Goal: Task Accomplishment & Management: Manage account settings

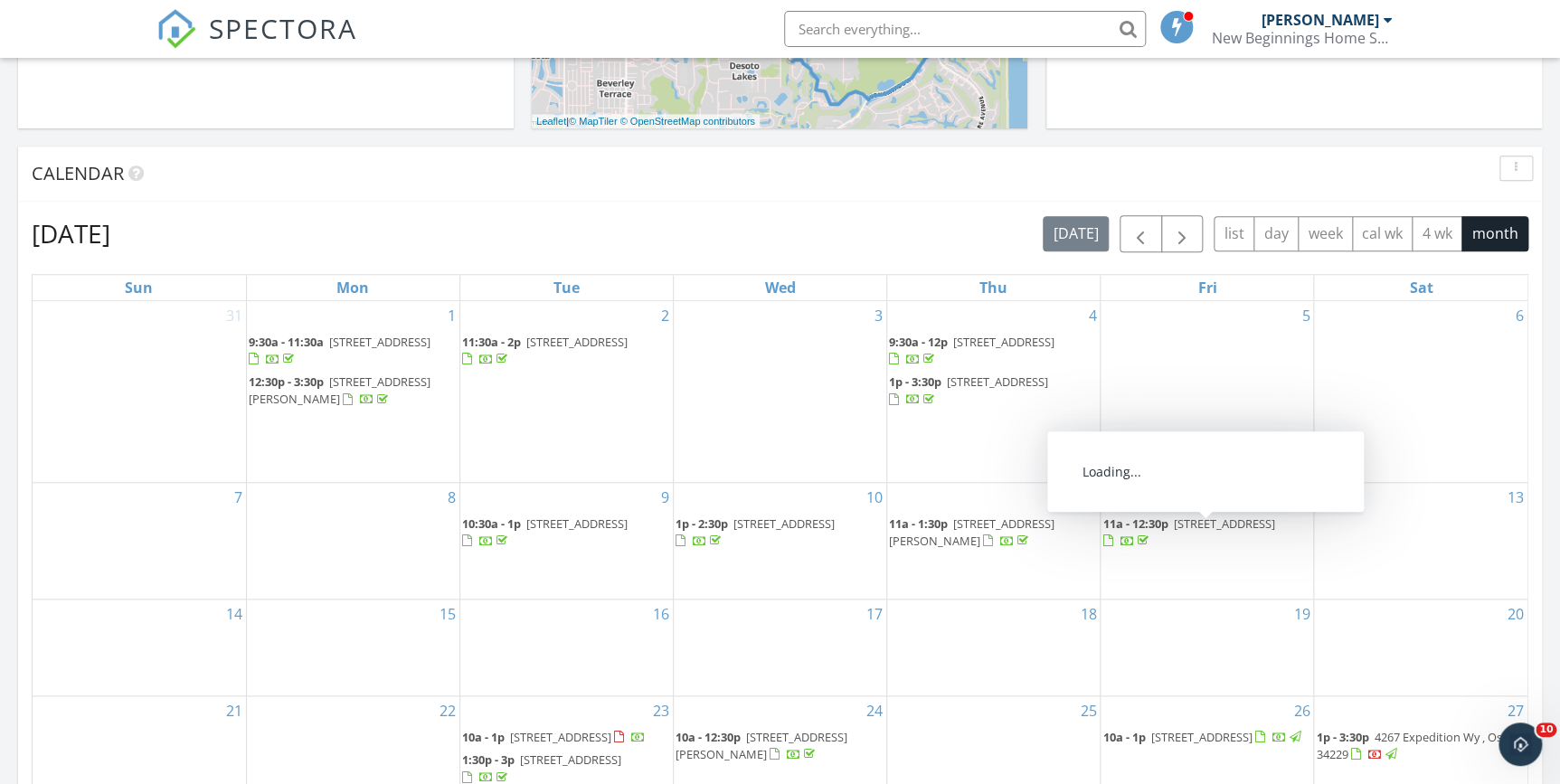
scroll to position [904, 0]
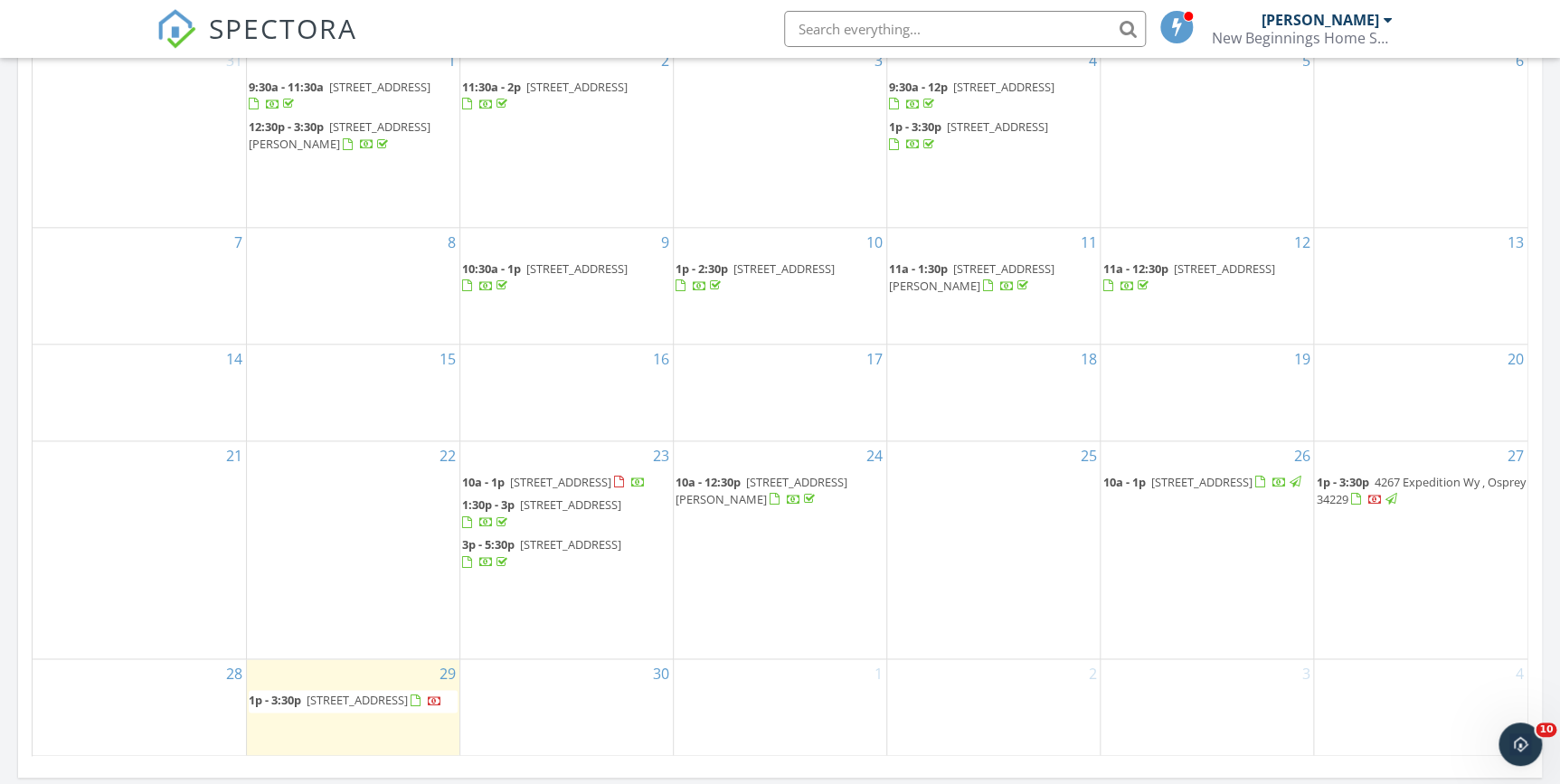
click at [532, 474] on span "27092 Formosa Dr, Punta Gorda 33983" at bounding box center [560, 481] width 101 height 16
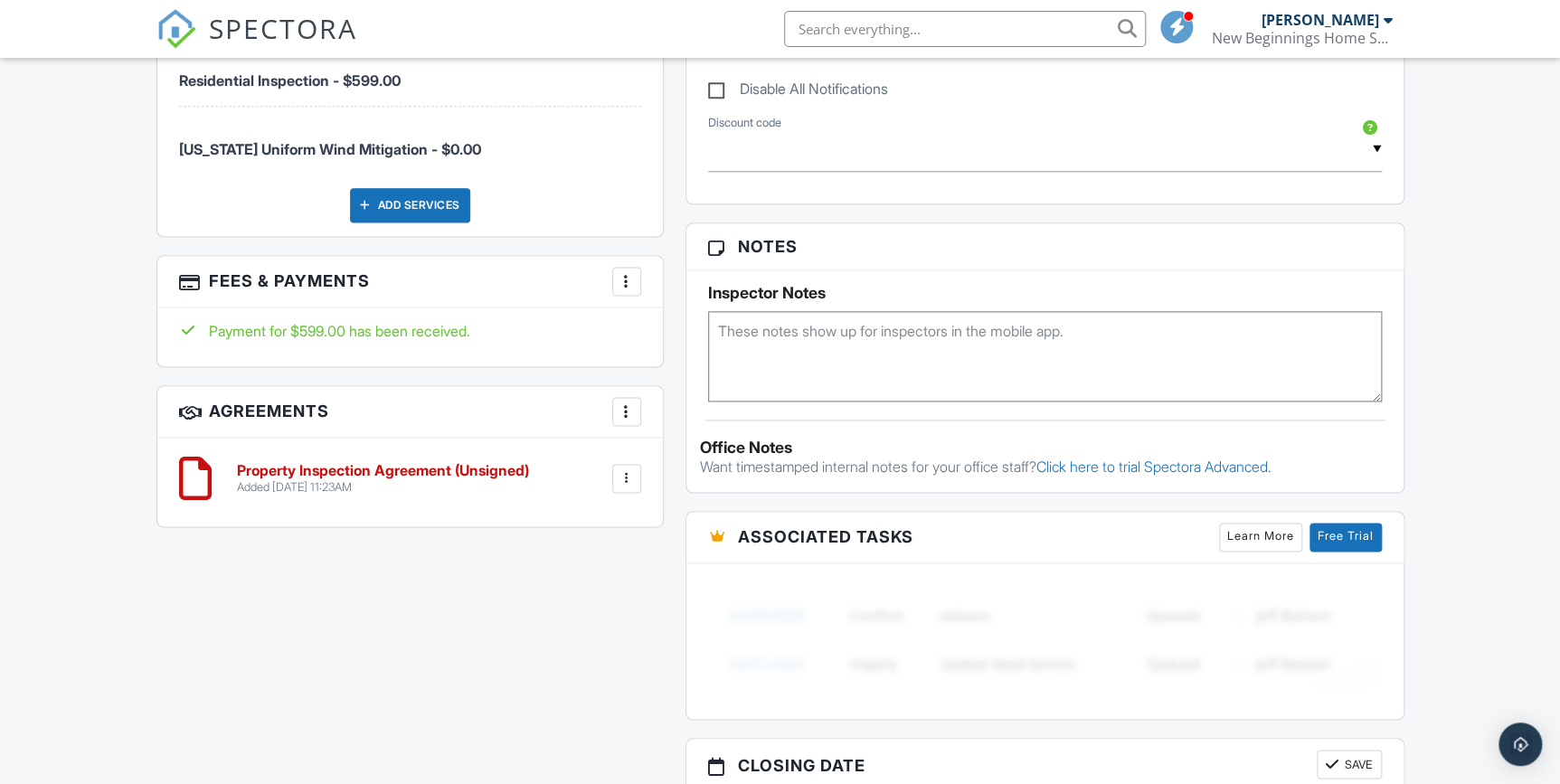
click at [626, 411] on div at bounding box center [626, 411] width 18 height 18
click at [606, 644] on div "All emails and texts are disabled for this inspection! All emails and texts hav…" at bounding box center [780, 243] width 1270 height 1561
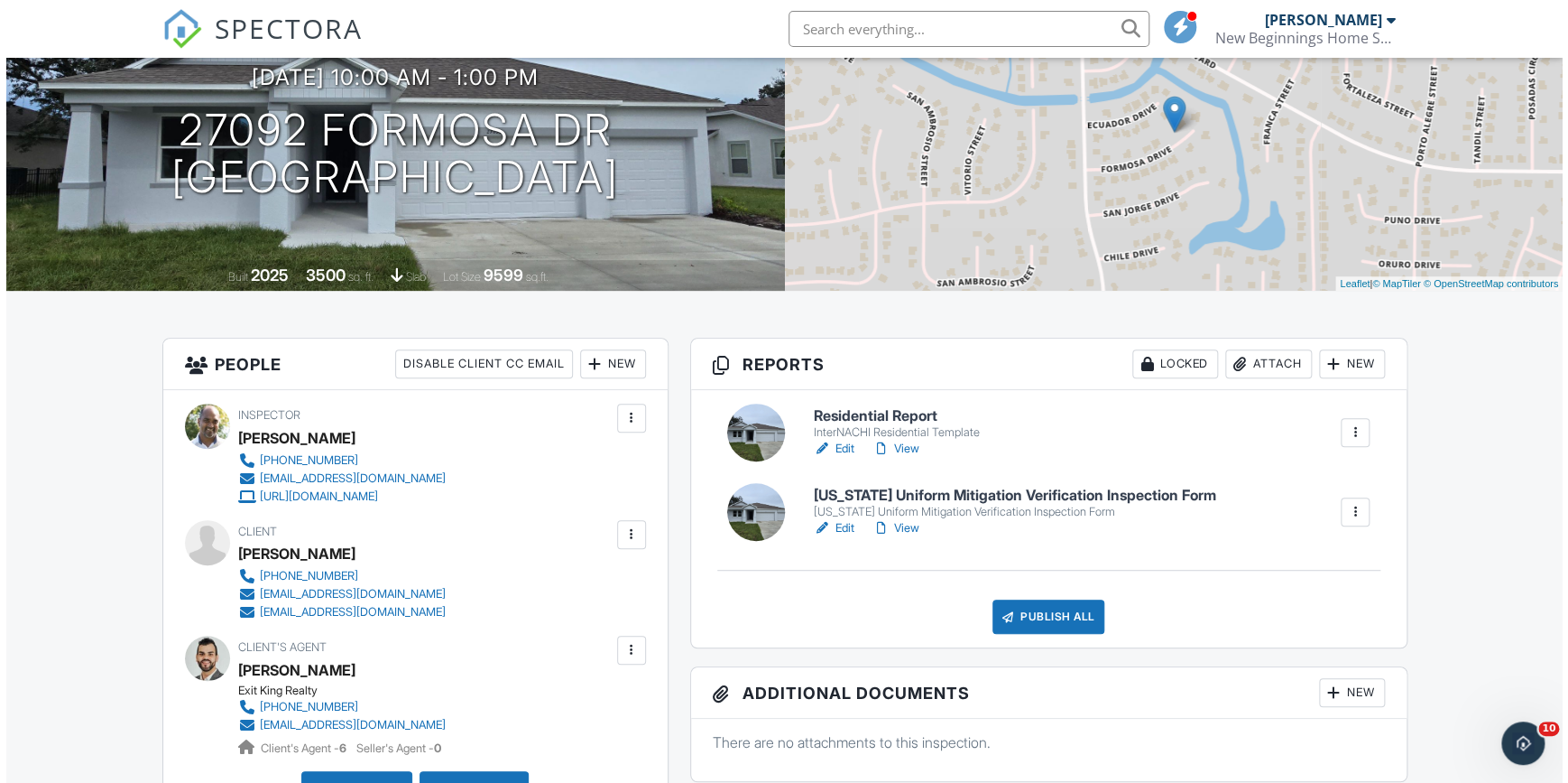
scroll to position [410, 0]
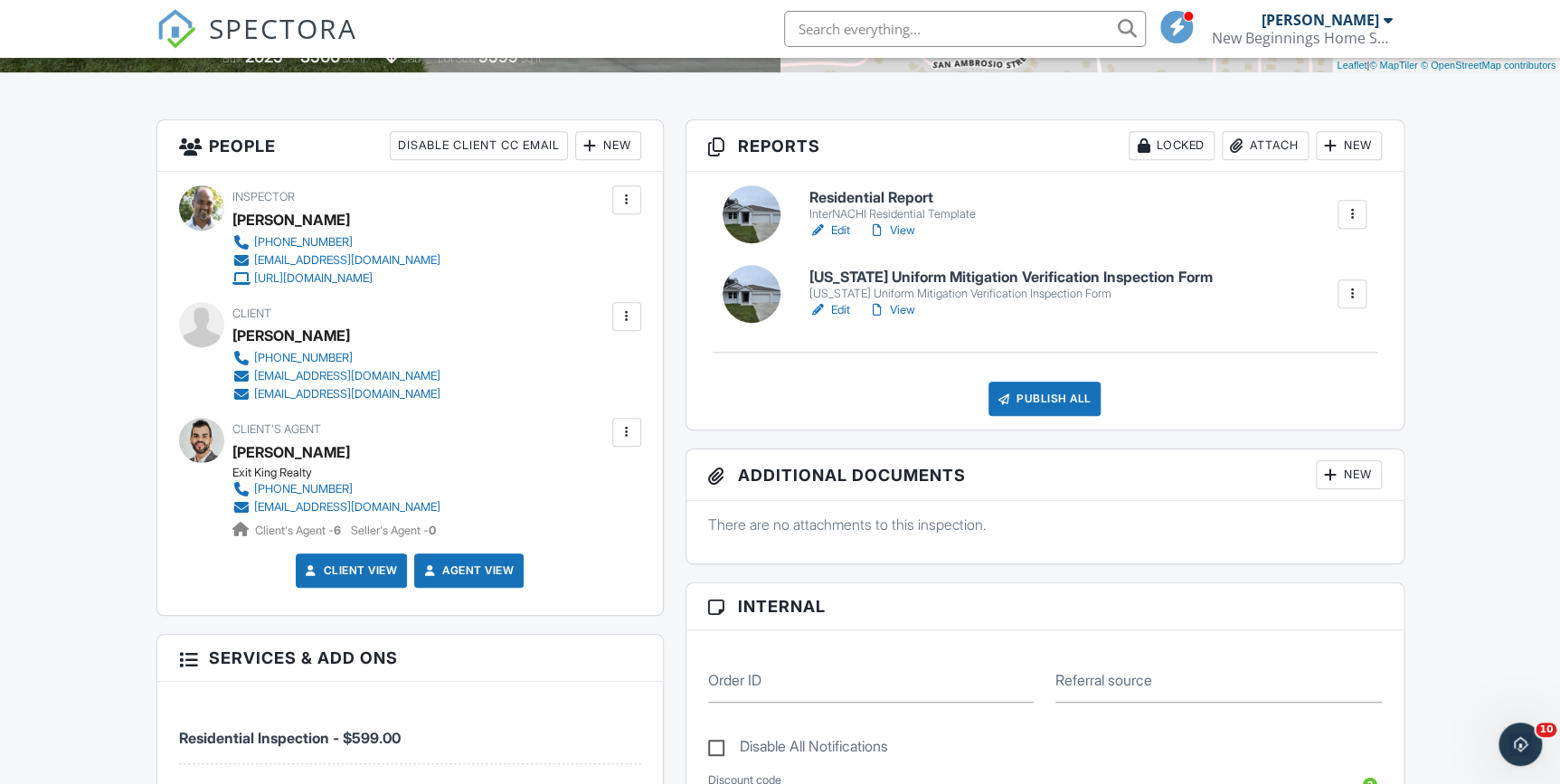
click at [628, 318] on div at bounding box center [626, 316] width 18 height 18
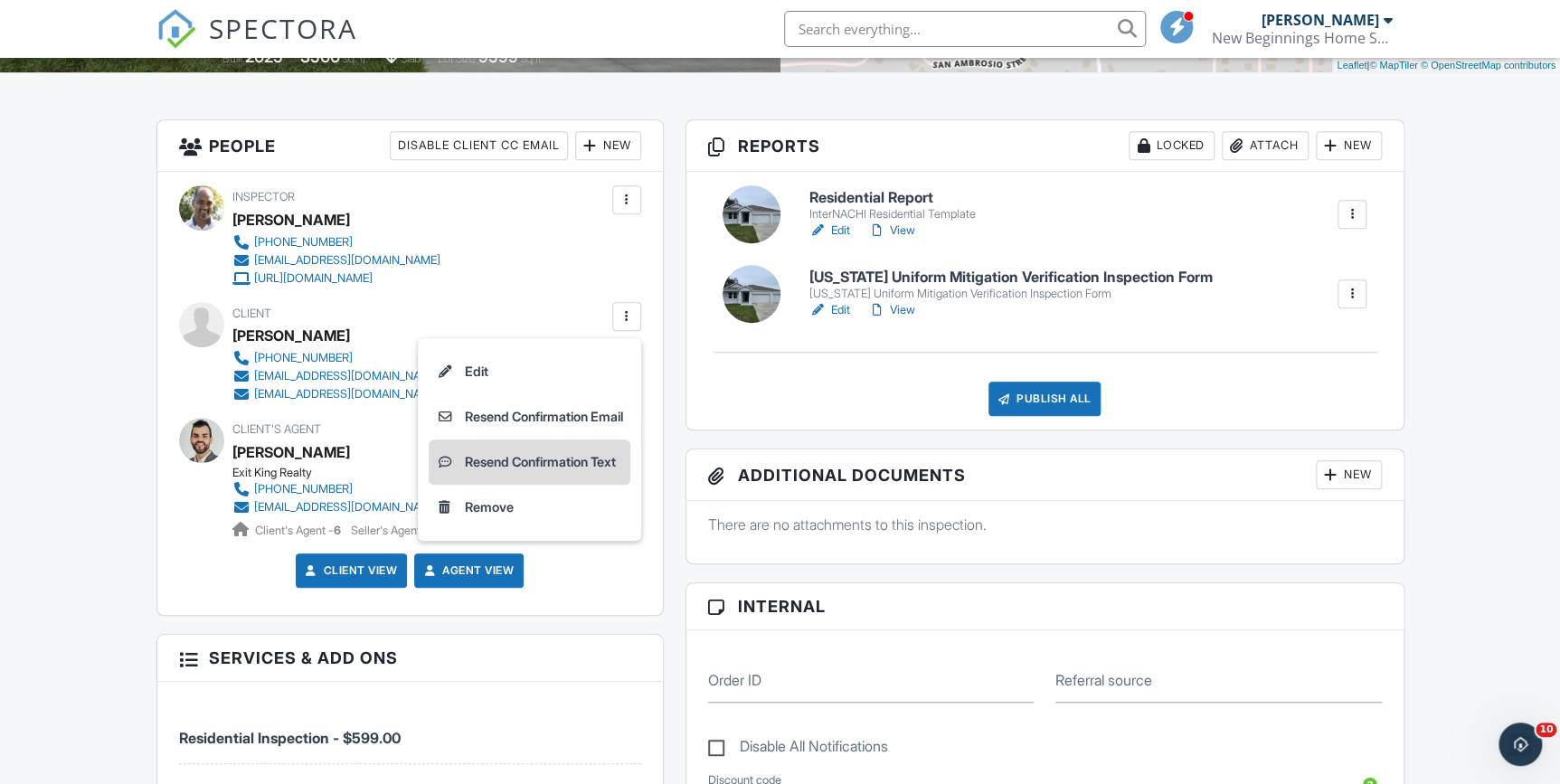
click at [570, 460] on li "Resend Confirmation Text" at bounding box center [530, 462] width 202 height 46
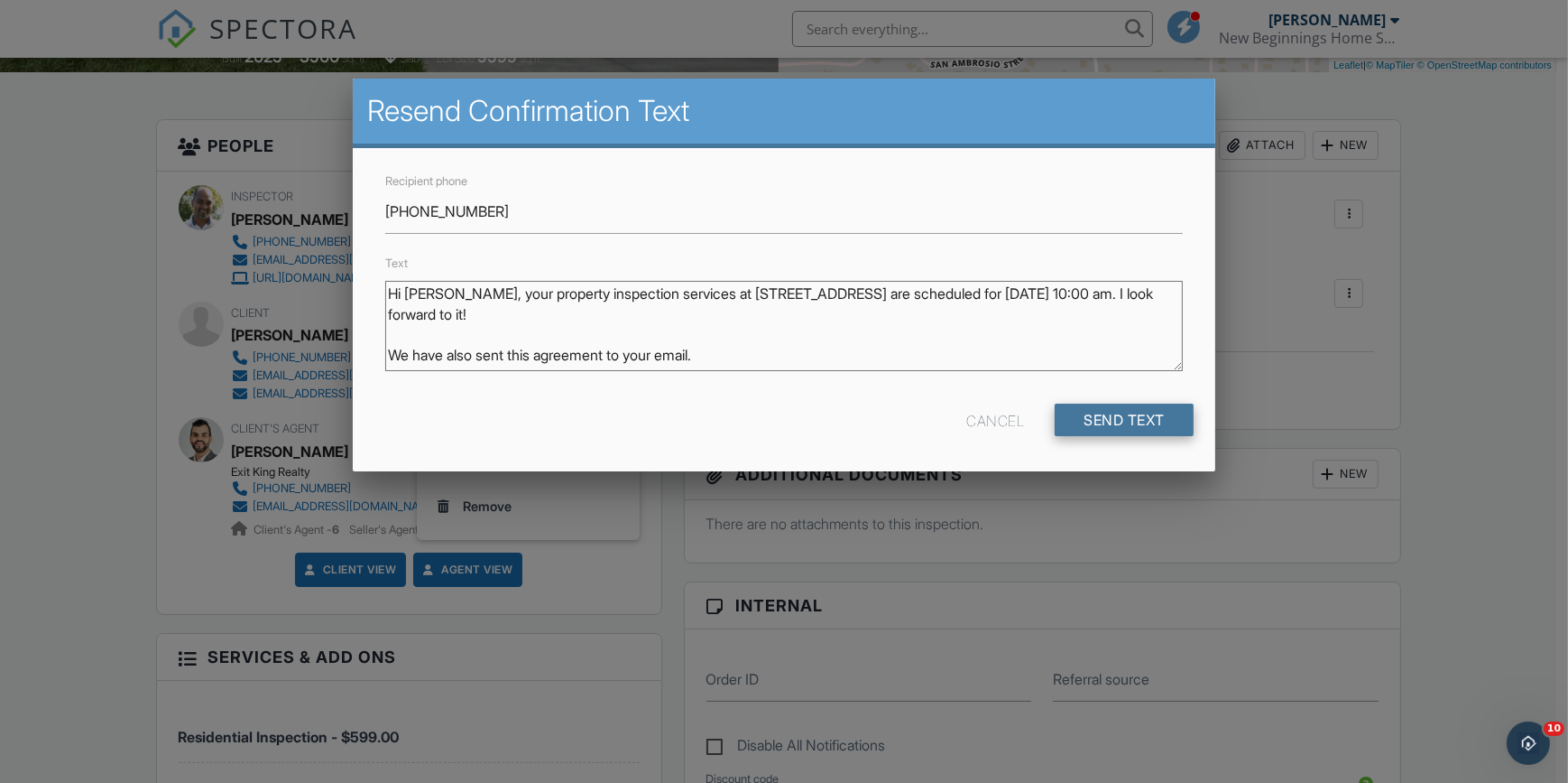
click at [1126, 423] on input "Send Text" at bounding box center [1123, 420] width 138 height 33
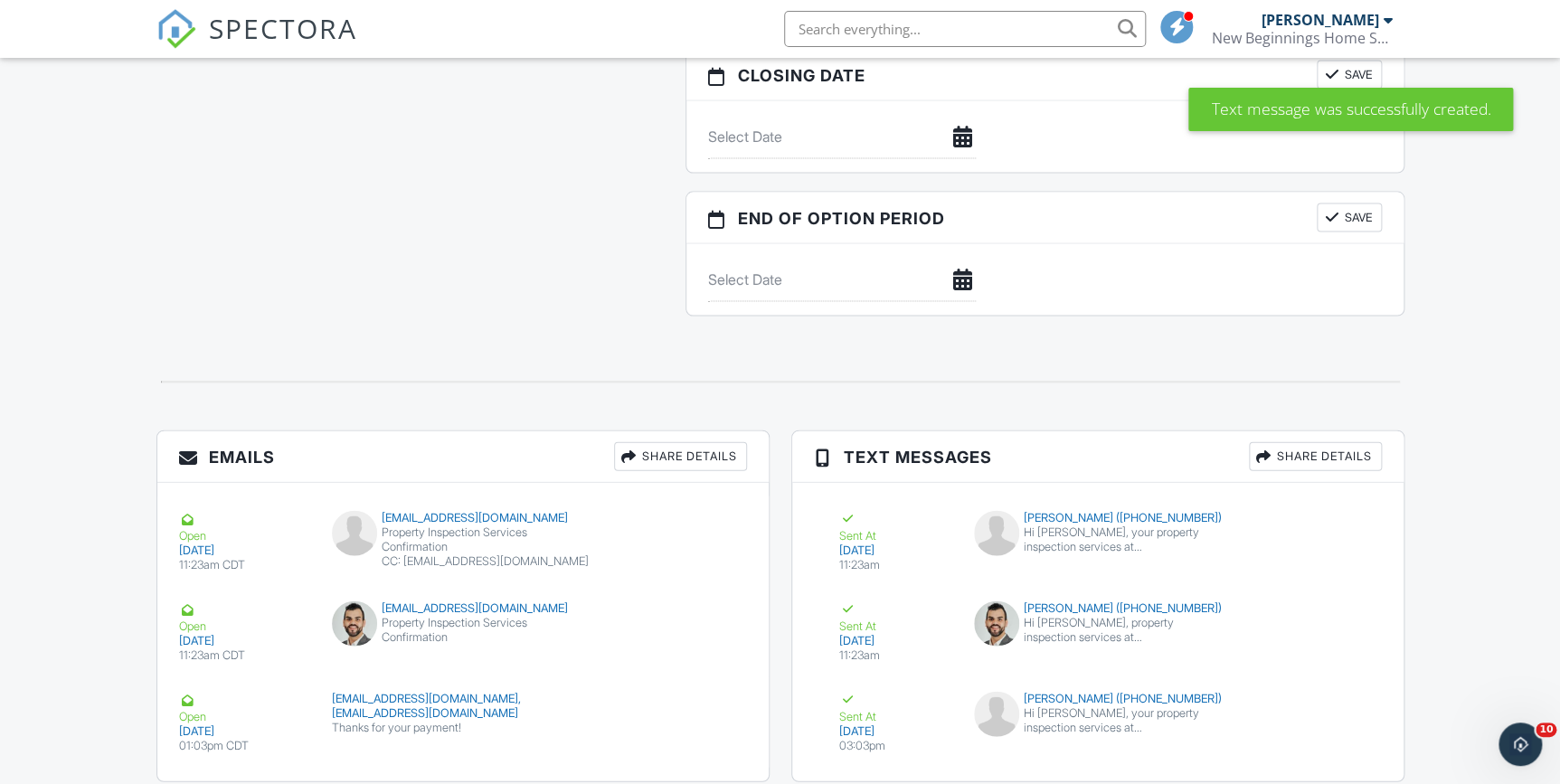
scroll to position [1826, 0]
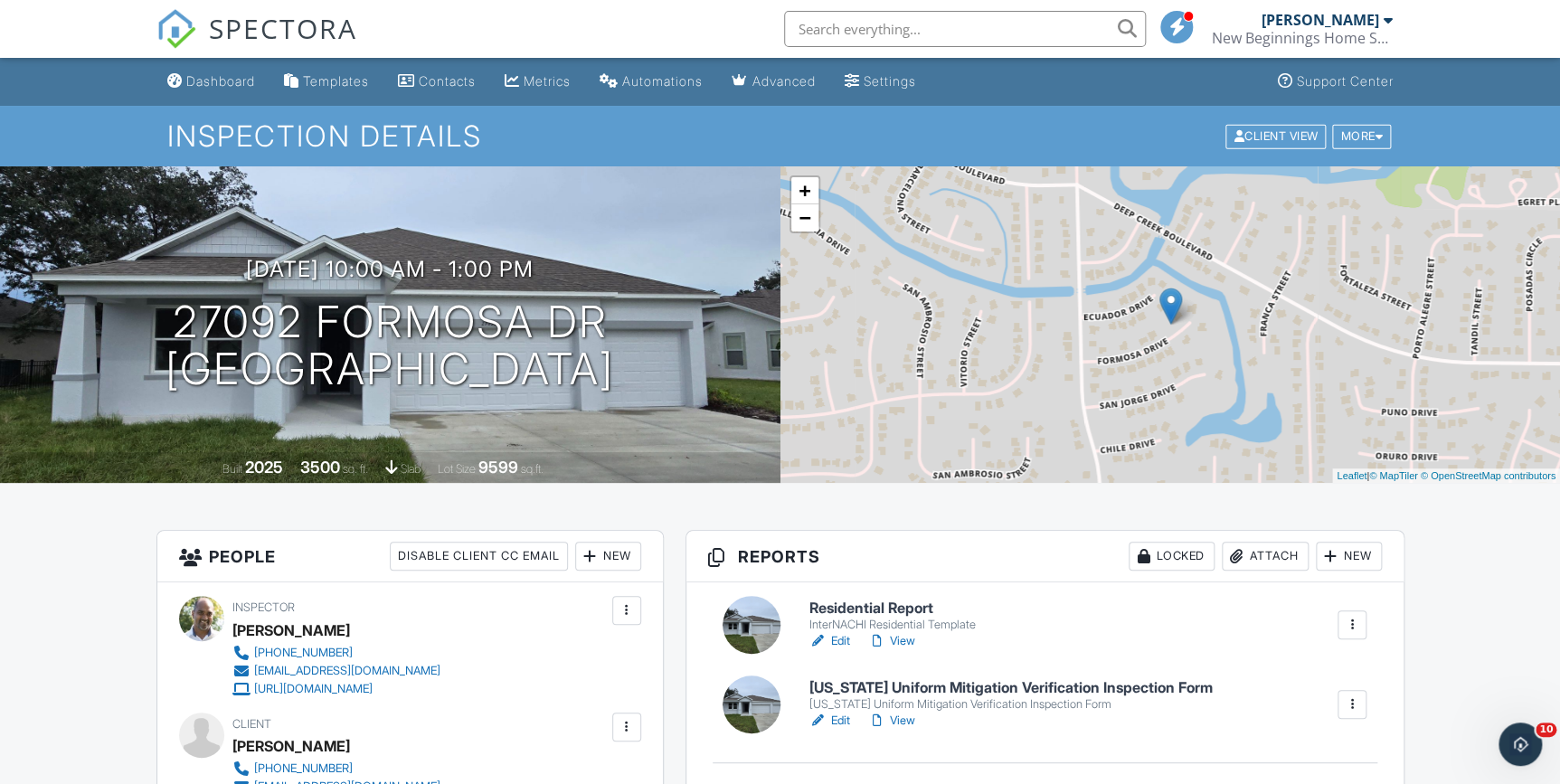
click at [208, 72] on link "Dashboard" at bounding box center [211, 82] width 102 height 33
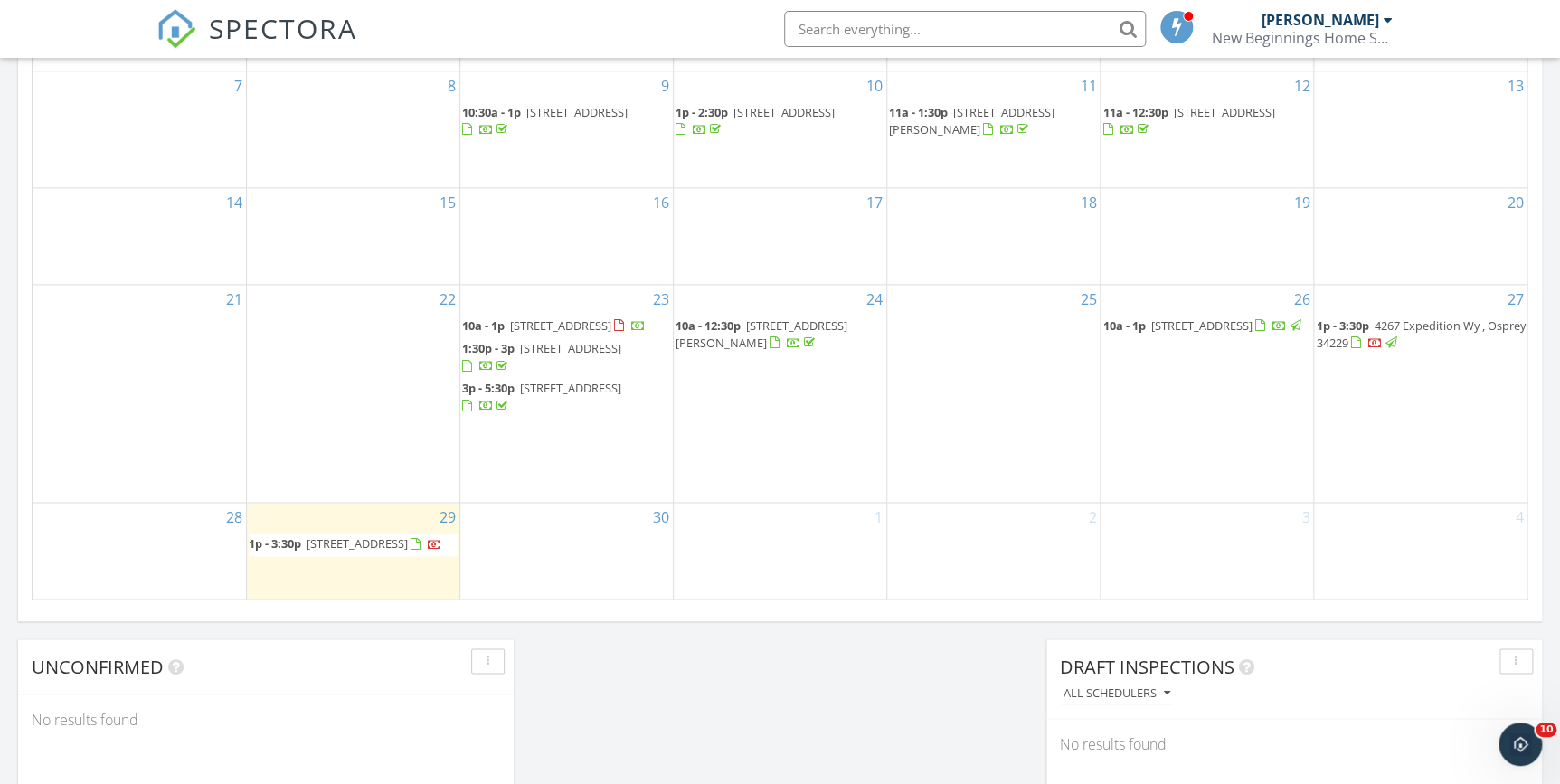
scroll to position [1150, 0]
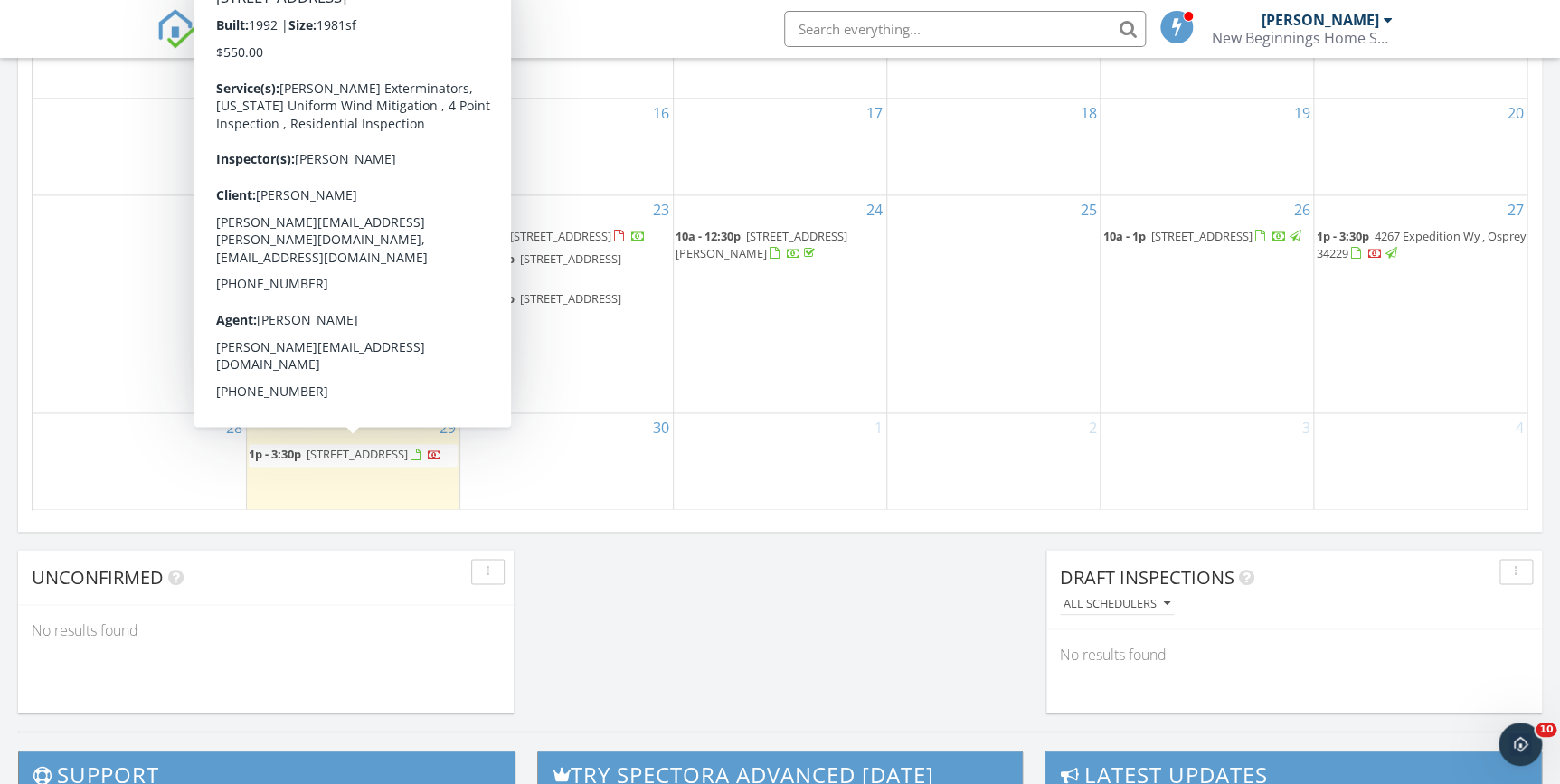
click at [353, 445] on span "7123 Heron Dr, Sarasota 34243" at bounding box center [357, 453] width 101 height 16
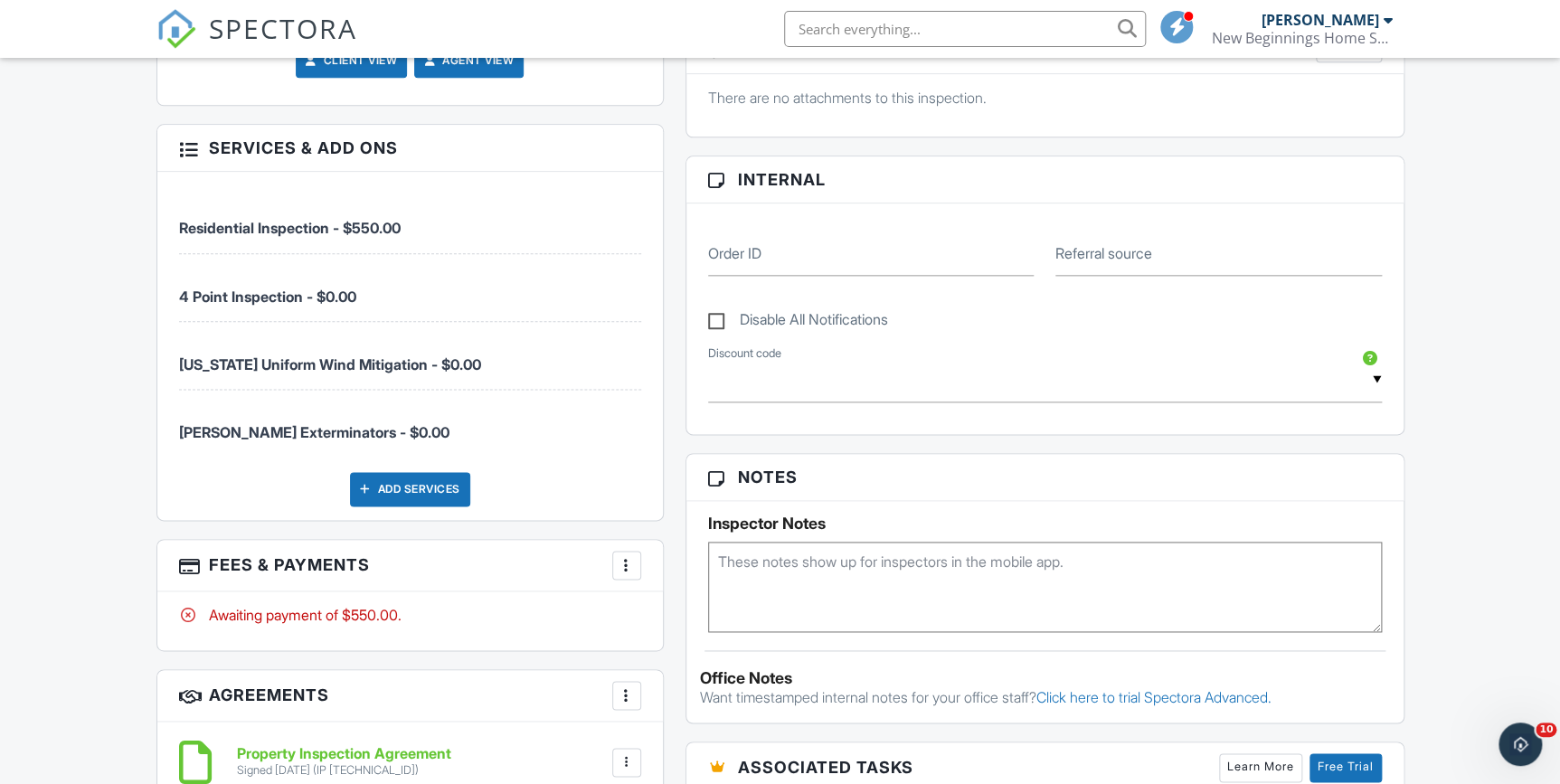
scroll to position [1067, 0]
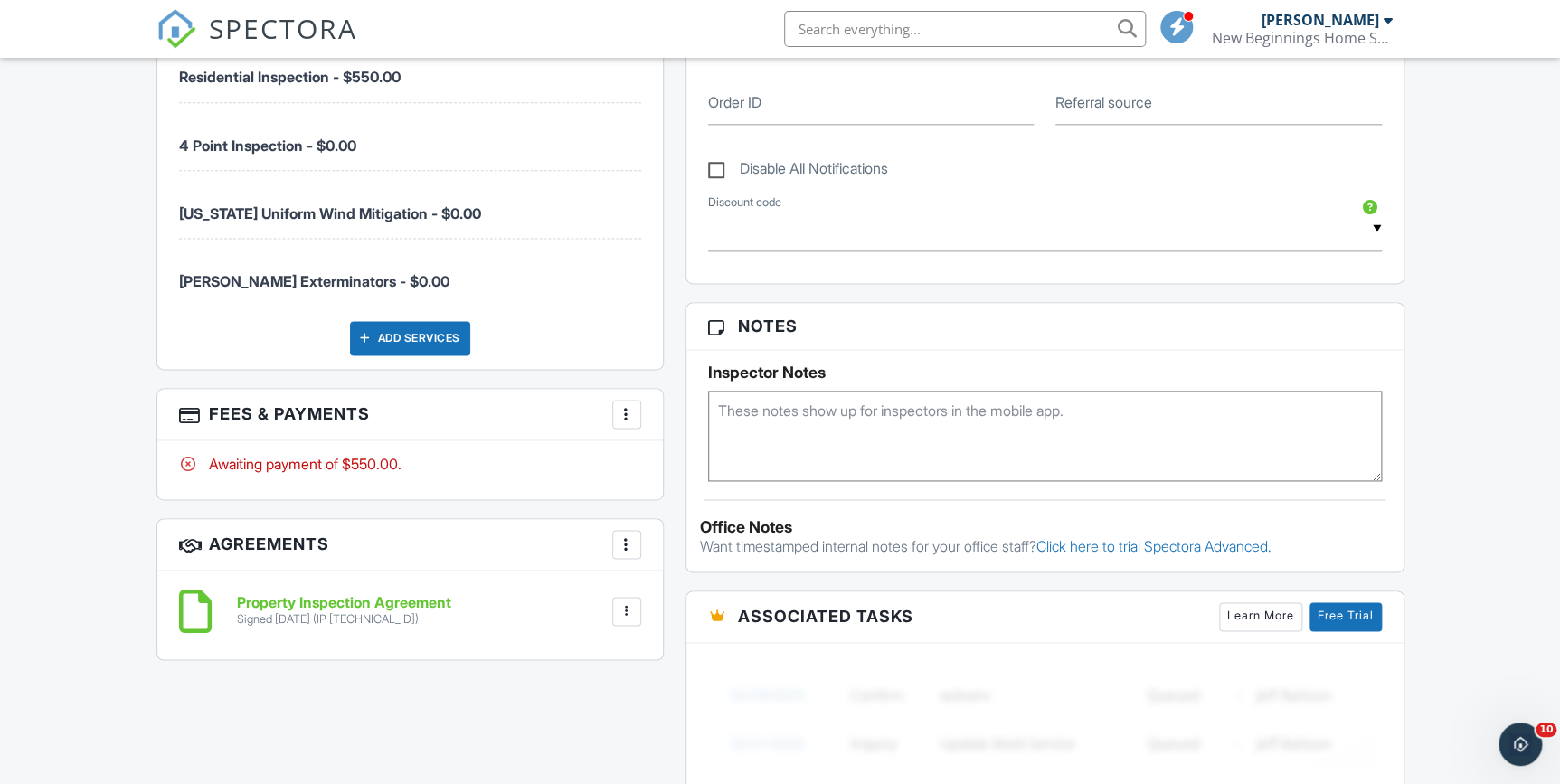
click at [624, 405] on div at bounding box center [626, 413] width 18 height 18
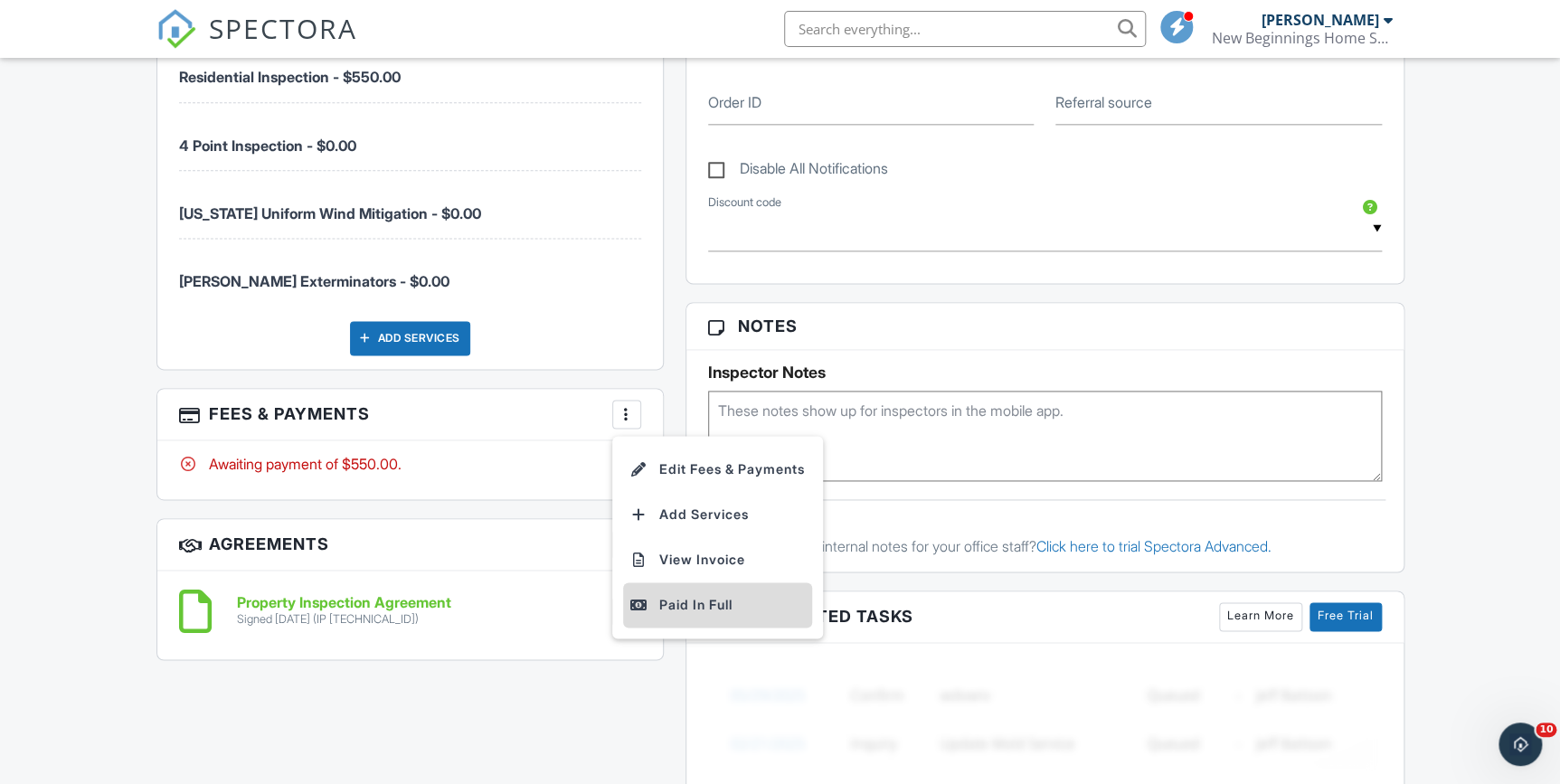
click at [680, 597] on div "Paid In Full" at bounding box center [717, 604] width 175 height 21
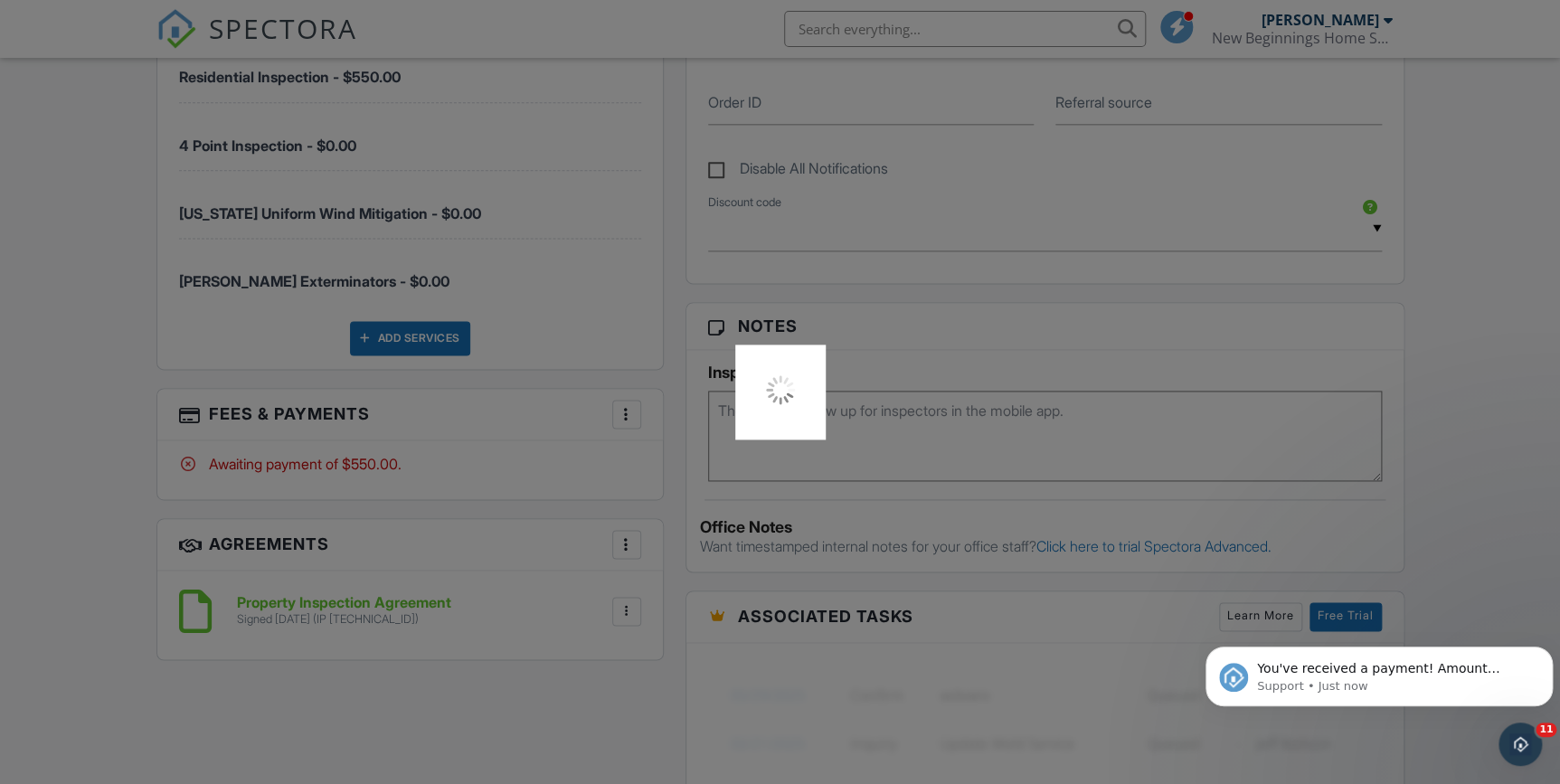
scroll to position [0, 0]
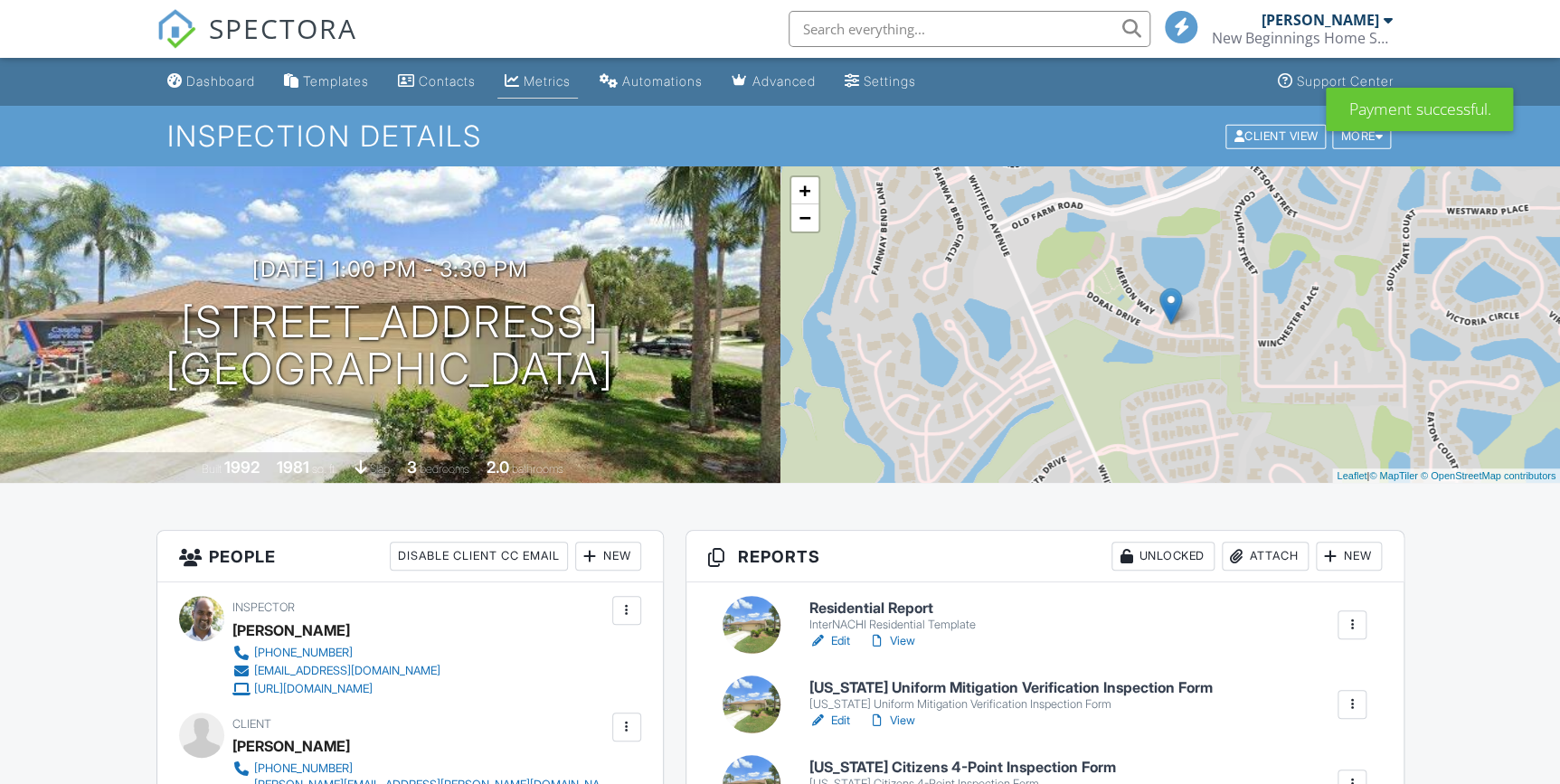
click at [563, 72] on link "Metrics" at bounding box center [537, 82] width 81 height 33
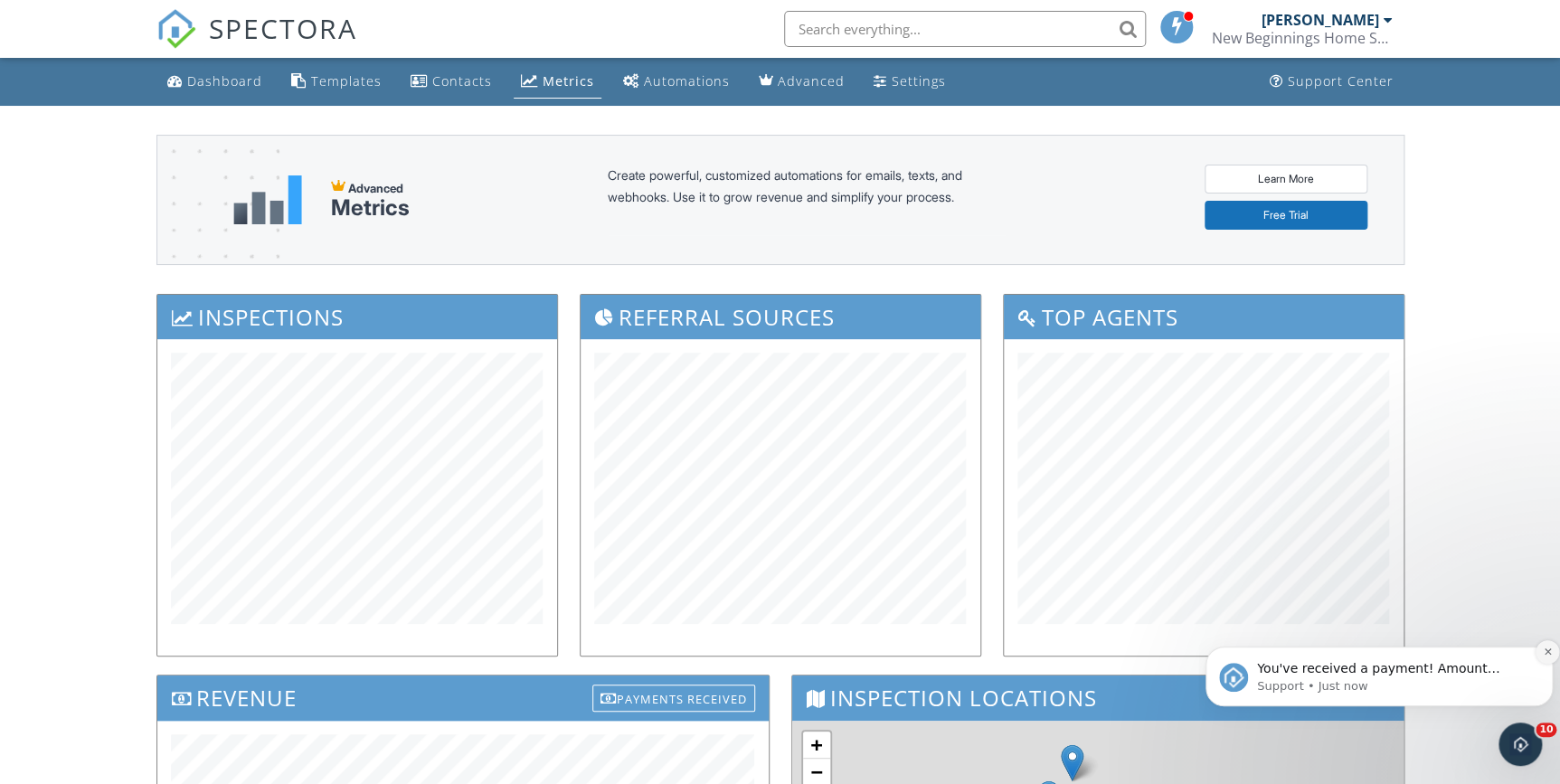
click at [1545, 654] on icon "Dismiss notification" at bounding box center [1546, 651] width 7 height 7
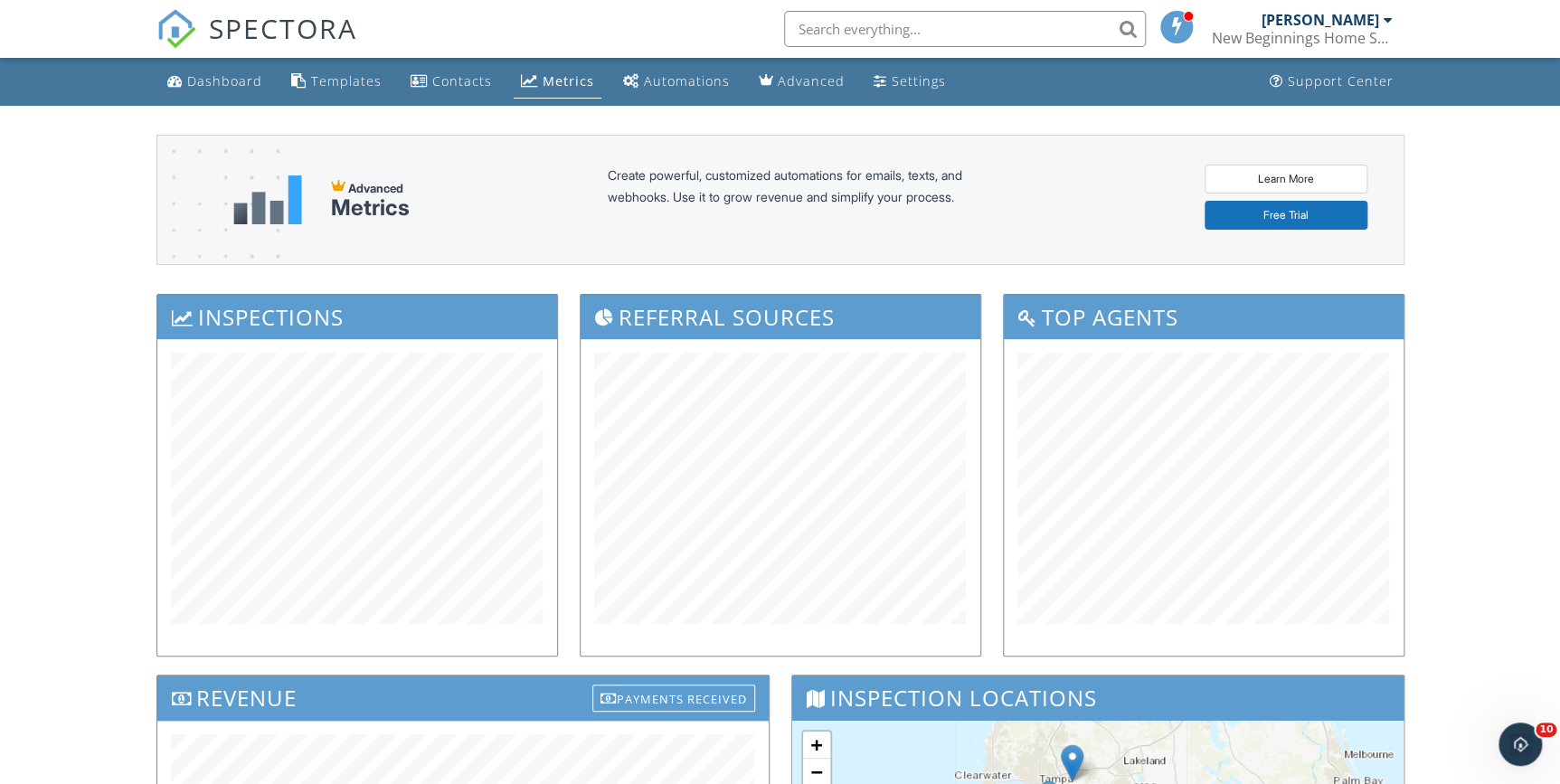
click at [548, 86] on div "Metrics" at bounding box center [568, 82] width 51 height 17
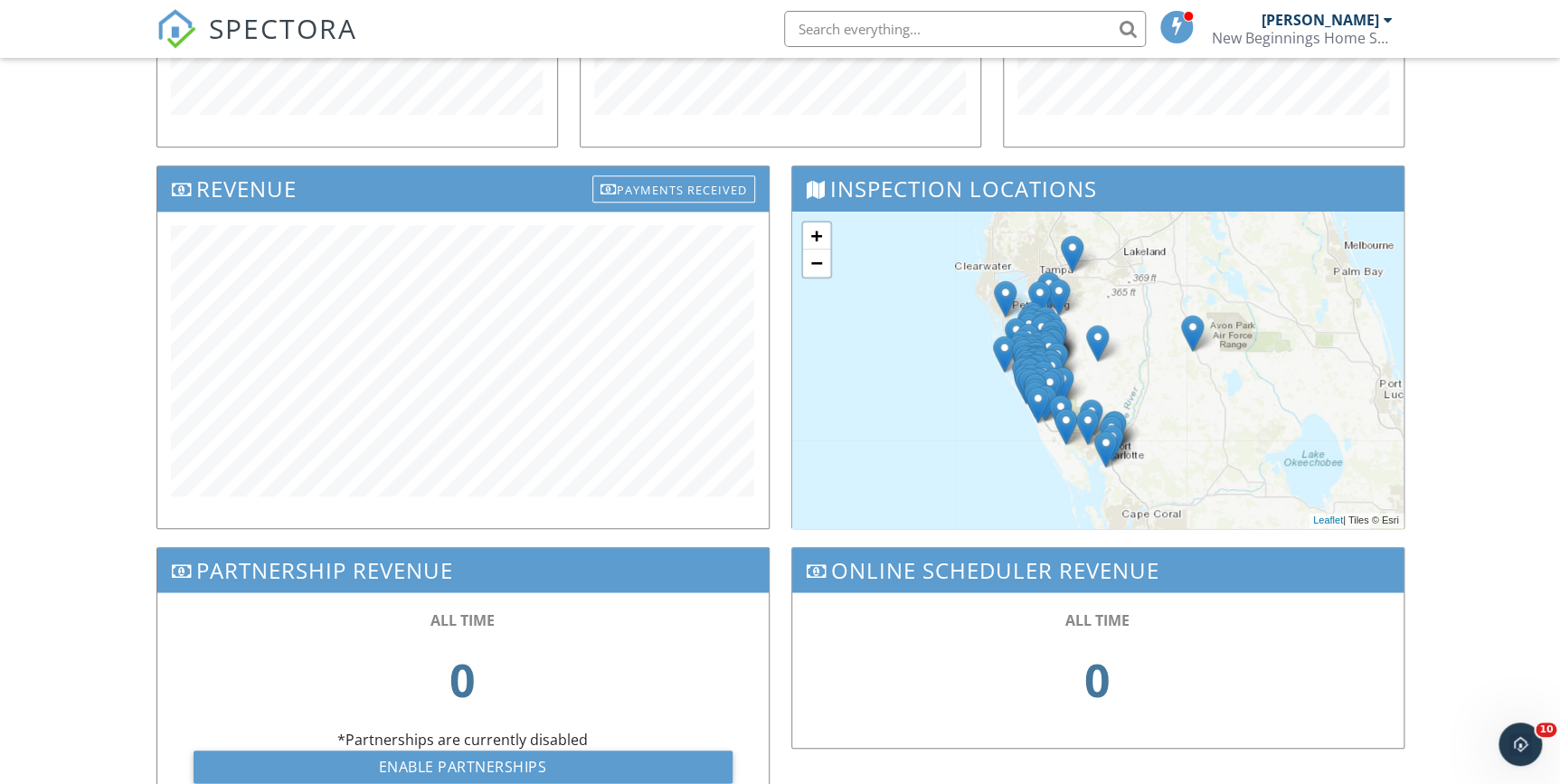
scroll to position [604, 0]
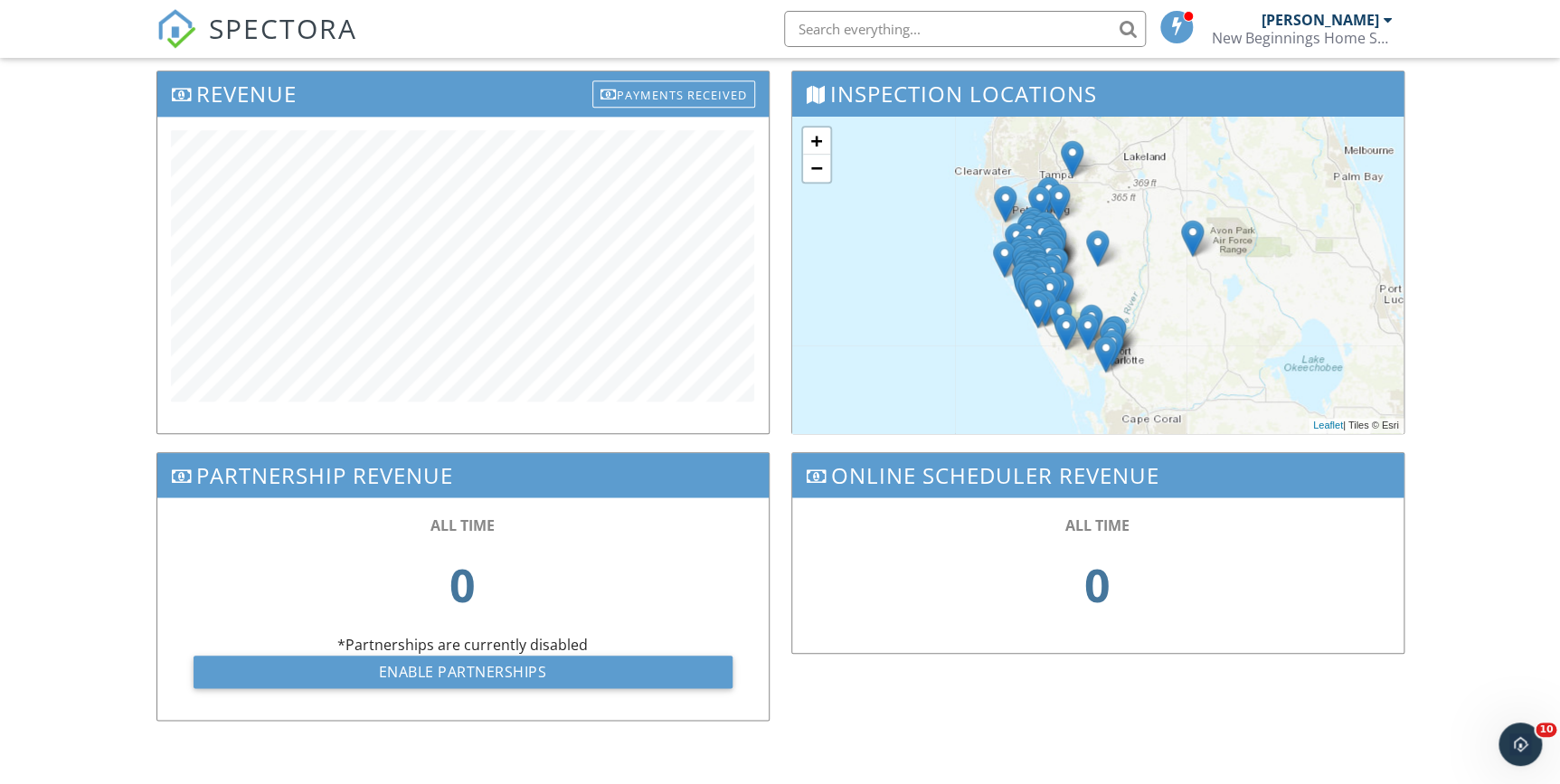
drag, startPoint x: 88, startPoint y: 129, endPoint x: 27, endPoint y: 3, distance: 140.0
click at [87, 126] on div "Dashboard Templates Contacts Metrics Automations Advanced Settings Support Cent…" at bounding box center [780, 119] width 1560 height 1331
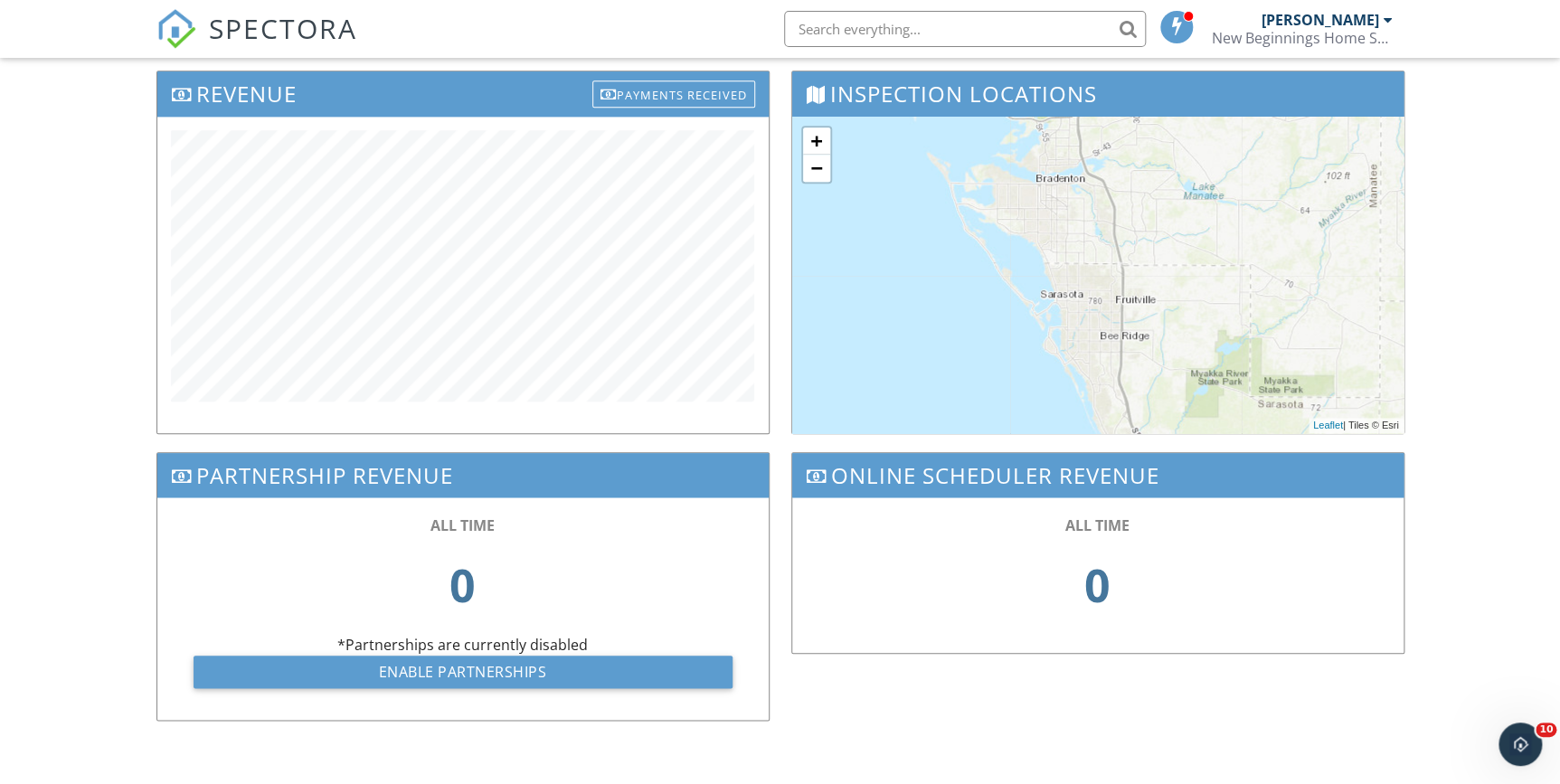
click at [41, 252] on div "Dashboard Templates Contacts Metrics Automations Advanced Settings Support Cent…" at bounding box center [780, 119] width 1560 height 1331
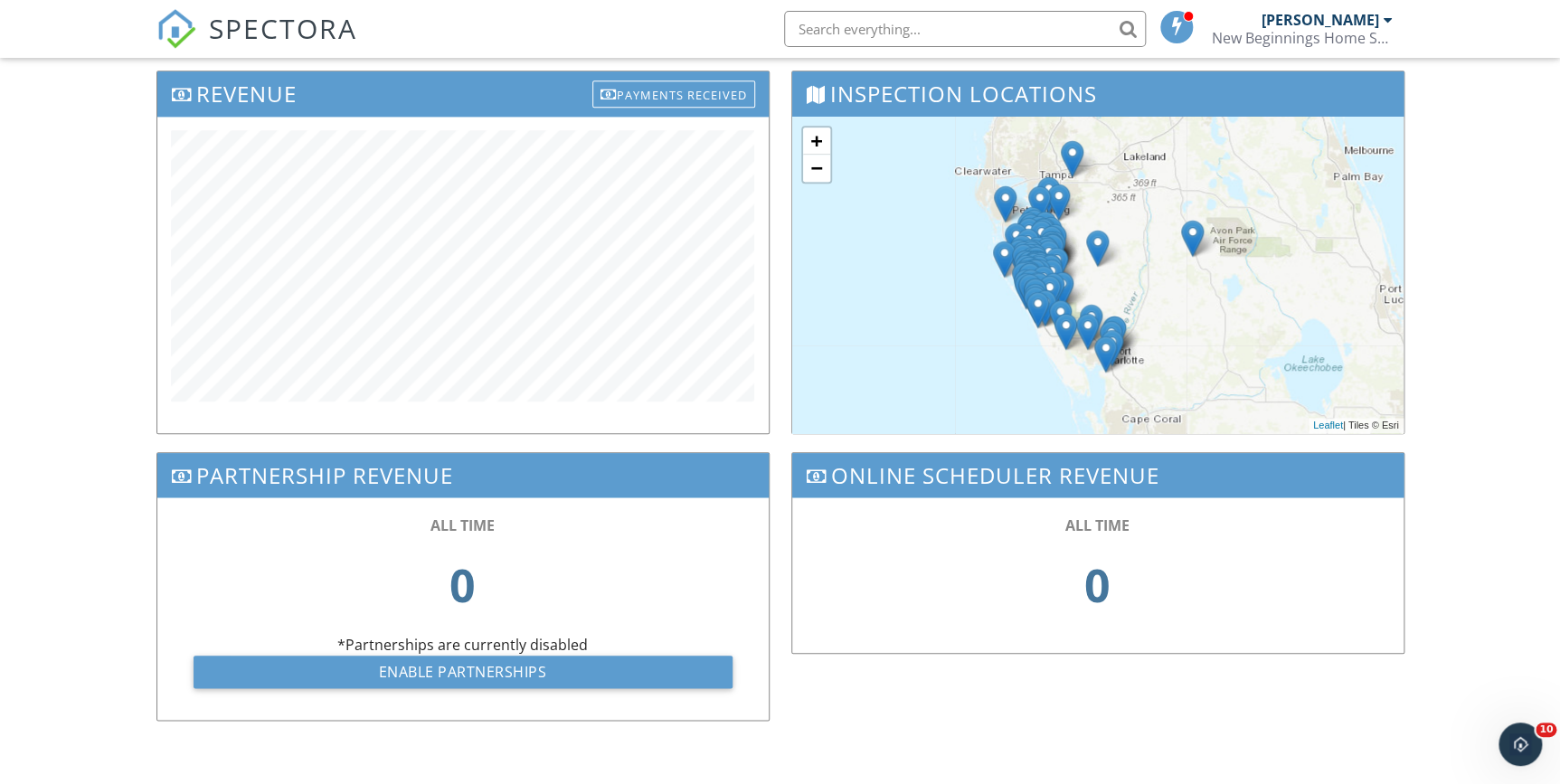
click at [68, 368] on div "Dashboard Templates Contacts Metrics Automations Advanced Settings Support Cent…" at bounding box center [780, 119] width 1560 height 1331
click at [1460, 192] on div "Dashboard Templates Contacts Metrics Automations Advanced Settings Support Cent…" at bounding box center [780, 119] width 1560 height 1331
